Goal: Task Accomplishment & Management: Use online tool/utility

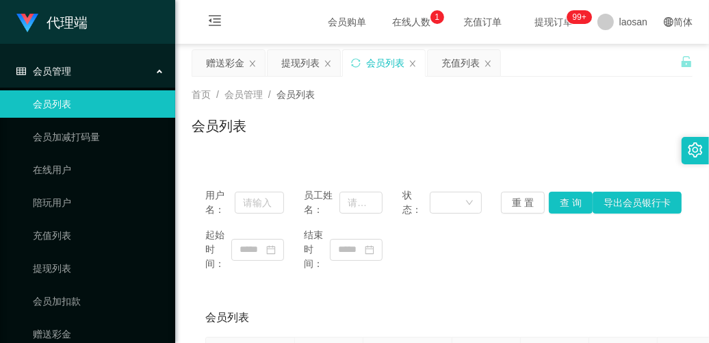
click at [310, 60] on div "提现列表" at bounding box center [300, 63] width 38 height 26
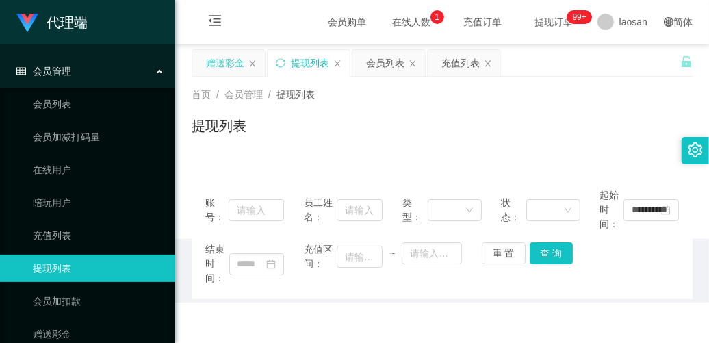
click at [230, 70] on div "赠送彩金" at bounding box center [225, 63] width 38 height 26
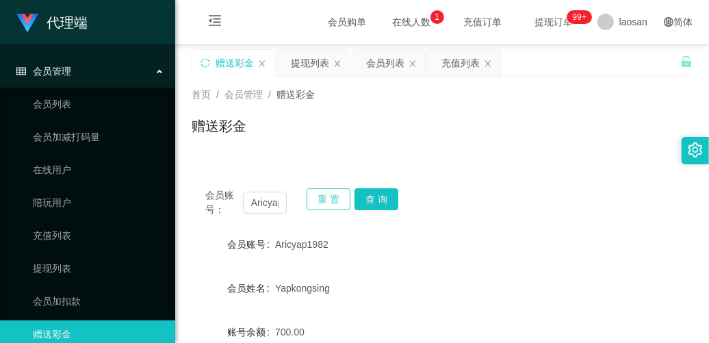
click at [323, 202] on button "重 置" at bounding box center [328, 199] width 44 height 22
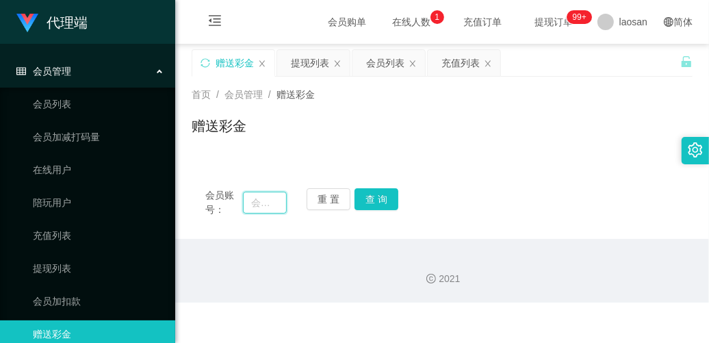
click at [270, 203] on input "text" at bounding box center [265, 203] width 44 height 22
paste input "Aricyap1982"
type input "Aricyap1982"
click at [380, 196] on button "查 询" at bounding box center [376, 199] width 44 height 22
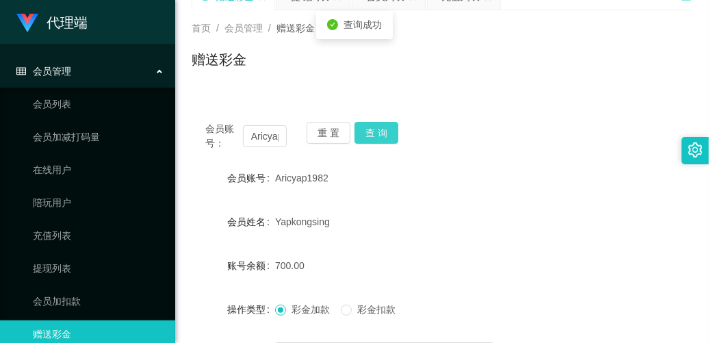
scroll to position [171, 0]
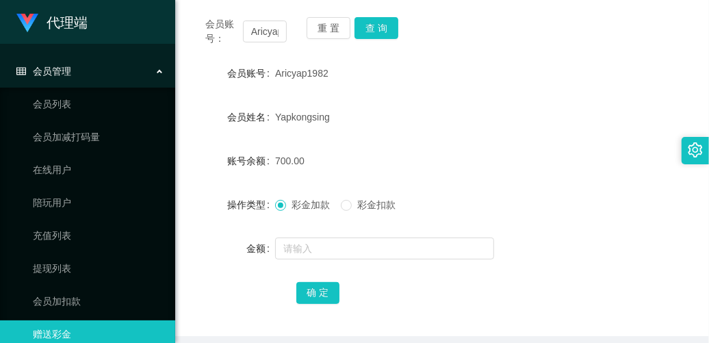
drag, startPoint x: 573, startPoint y: 101, endPoint x: 562, endPoint y: 101, distance: 11.6
click at [573, 101] on form "会员账号 Aricyap1982 会员姓名 [PERSON_NAME] 账号余额 700.00 操作类型 彩金加款 彩金扣款 金额 确 定" at bounding box center [442, 183] width 501 height 246
click at [579, 158] on div "账号余额 700.00" at bounding box center [442, 160] width 501 height 27
click at [477, 154] on div "700.00" at bounding box center [421, 160] width 292 height 27
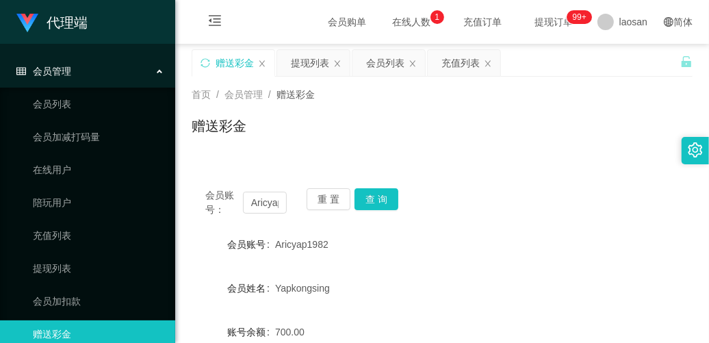
click at [518, 195] on div "会员账号： Aricyap1982 重 置 查 询" at bounding box center [442, 202] width 501 height 29
click at [395, 25] on span "在线人数 0 1 2 3 4 5 6 7 8 9 0 1 2 3 4 5 6 7 8 9 0 1 2 3 4 5 6 7 8 9" at bounding box center [411, 22] width 52 height 10
